Goal: Information Seeking & Learning: Learn about a topic

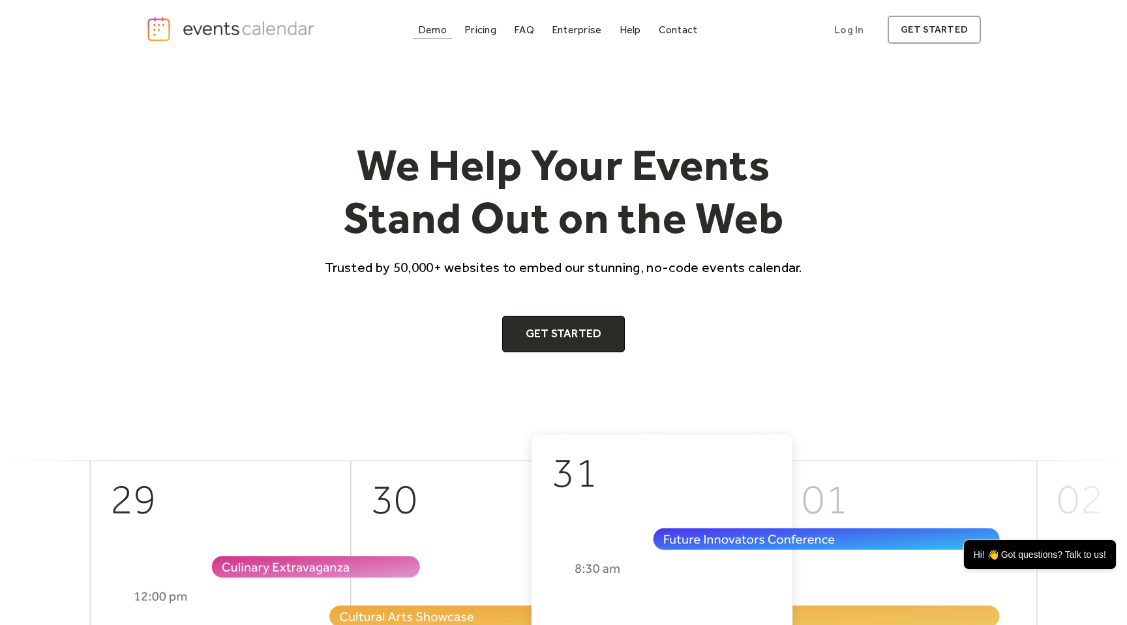
click at [433, 33] on div "Demo" at bounding box center [432, 29] width 29 height 7
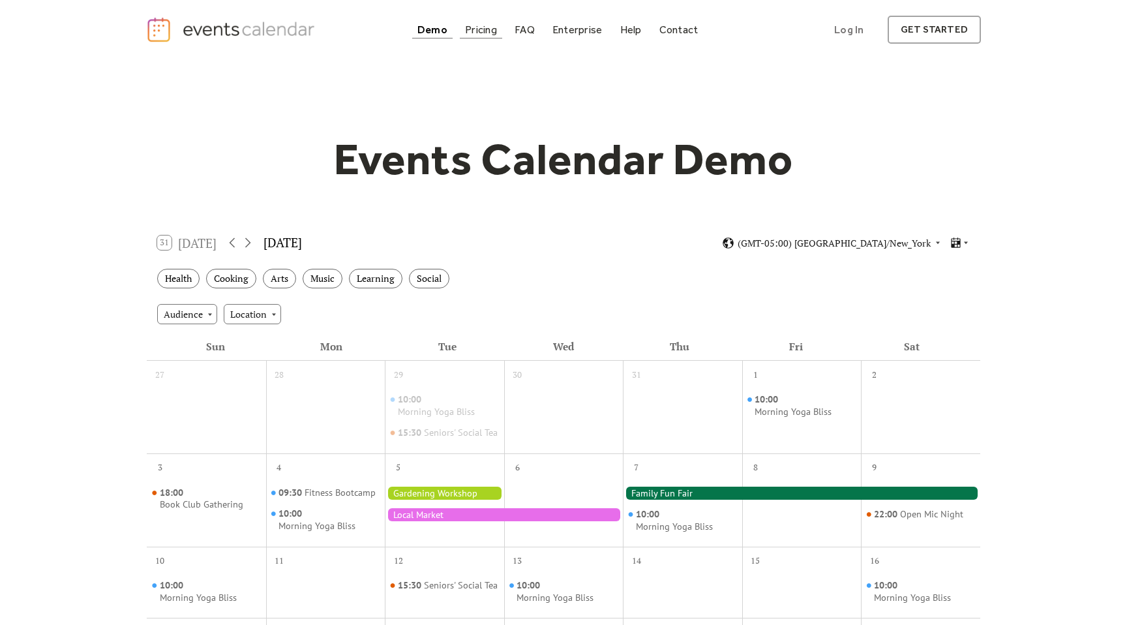
click at [476, 31] on div "Pricing" at bounding box center [481, 29] width 32 height 7
